Goal: Navigation & Orientation: Find specific page/section

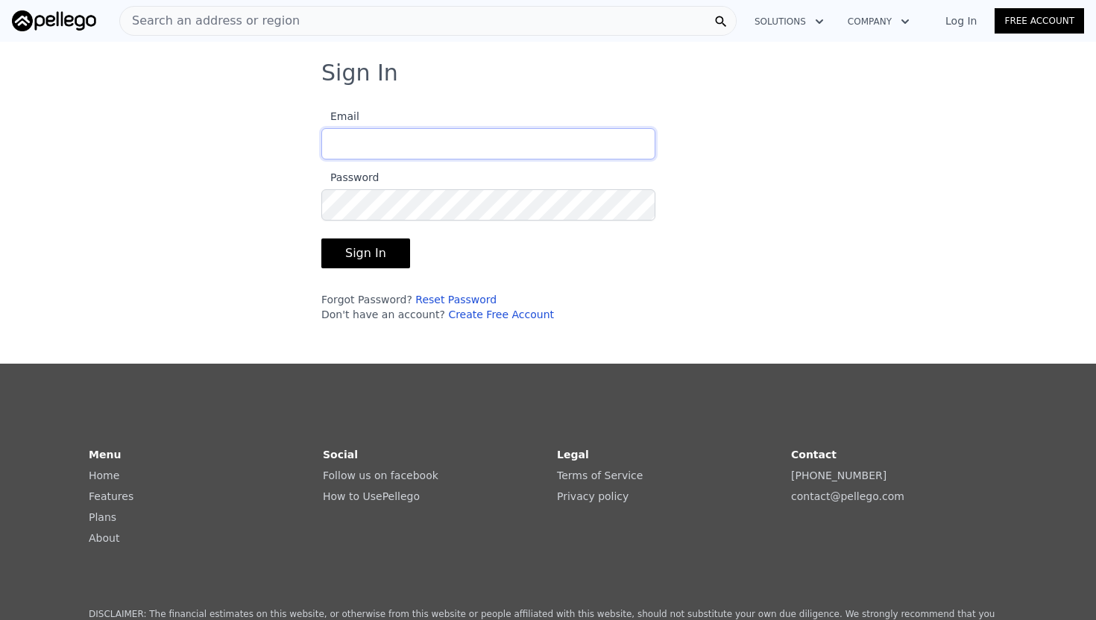
click at [381, 148] on input "Email" at bounding box center [488, 143] width 334 height 31
type input "[EMAIL_ADDRESS][DOMAIN_NAME]"
click at [347, 266] on button "Sign In" at bounding box center [365, 254] width 89 height 30
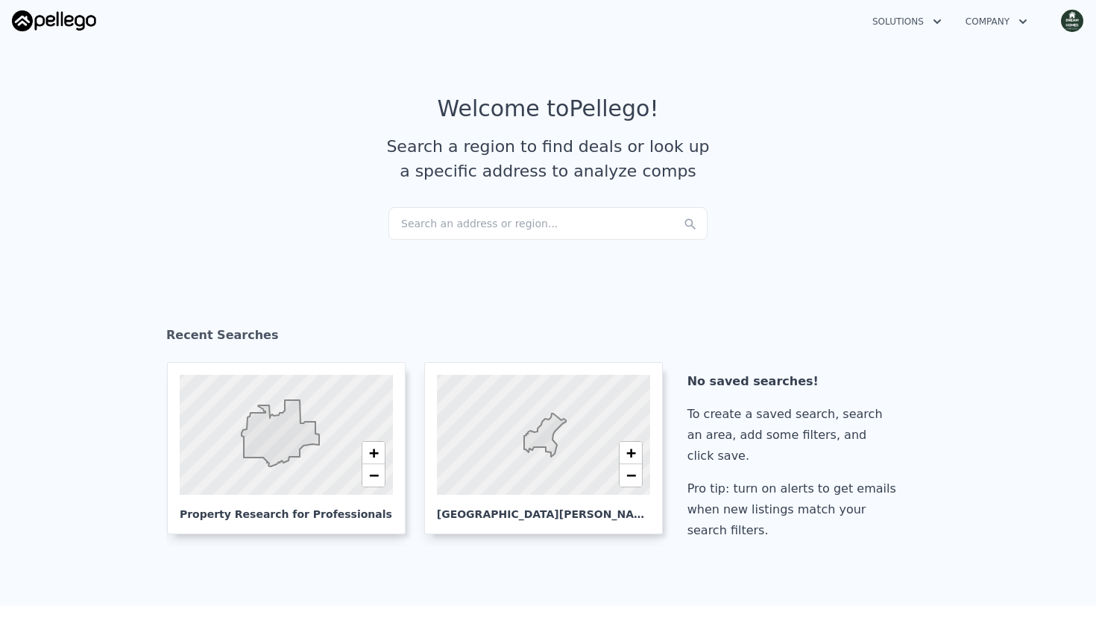
checkbox input "true"
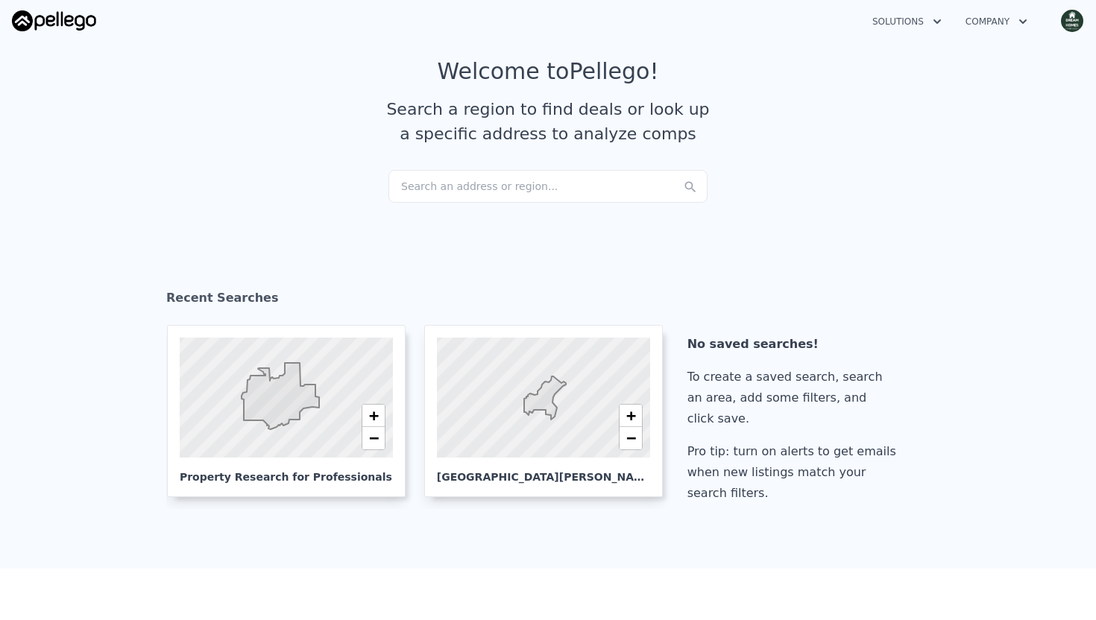
scroll to position [38, 0]
click at [446, 368] on div at bounding box center [543, 397] width 256 height 144
